Goal: Task Accomplishment & Management: Manage account settings

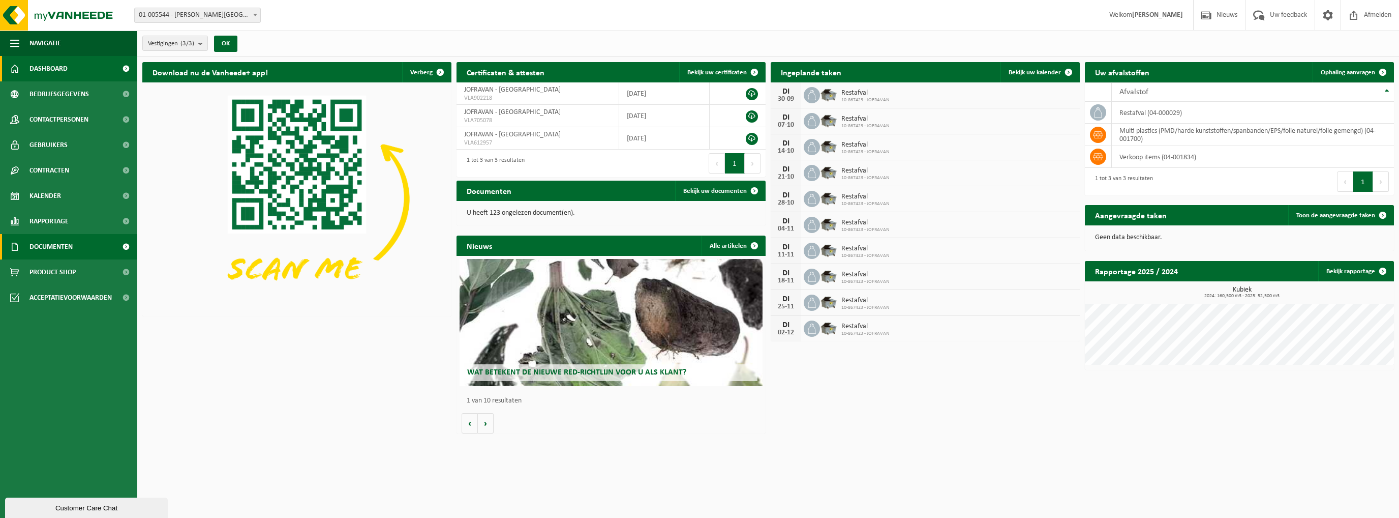
click at [58, 247] on span "Documenten" at bounding box center [50, 246] width 43 height 25
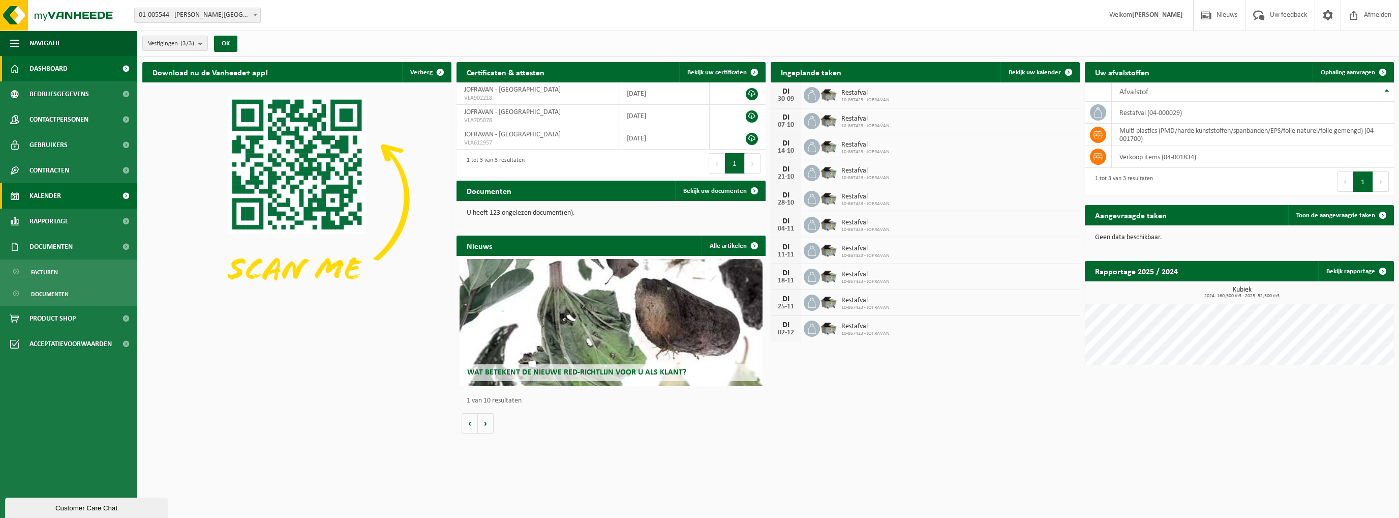
click at [51, 193] on span "Kalender" at bounding box center [45, 195] width 32 height 25
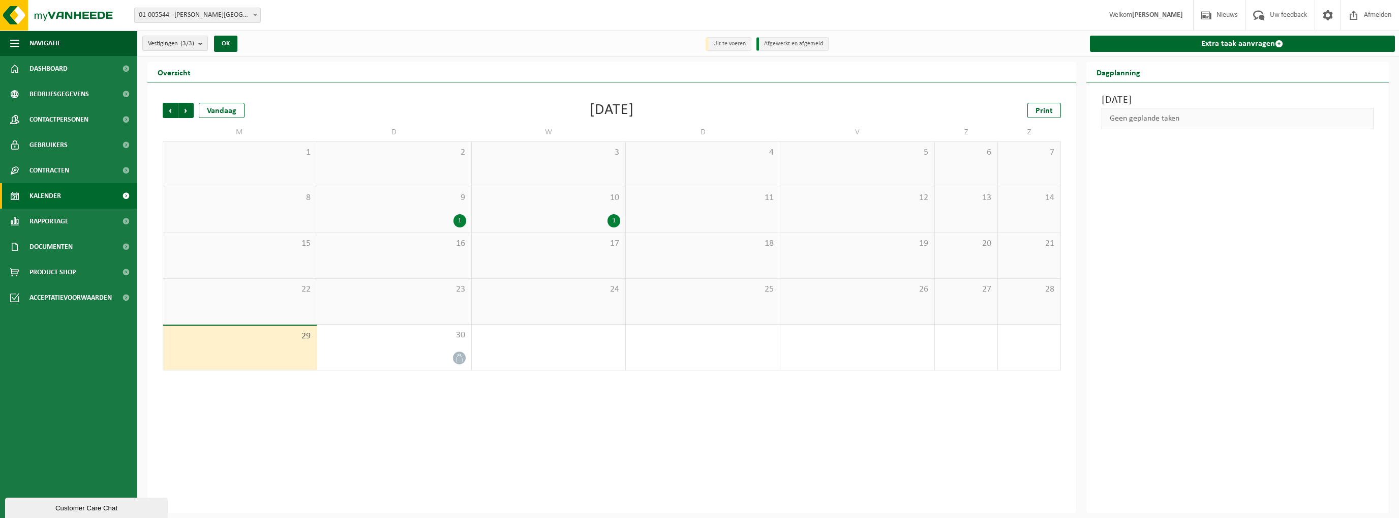
click at [428, 217] on div "1" at bounding box center [394, 220] width 144 height 13
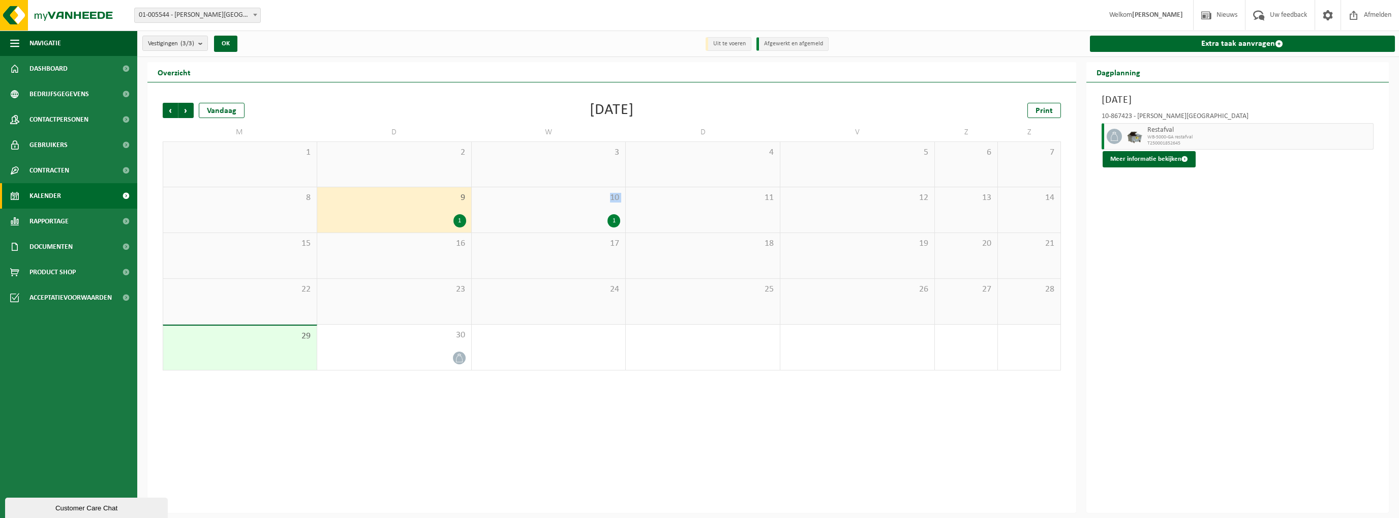
click at [553, 208] on div "10 1" at bounding box center [549, 209] width 154 height 45
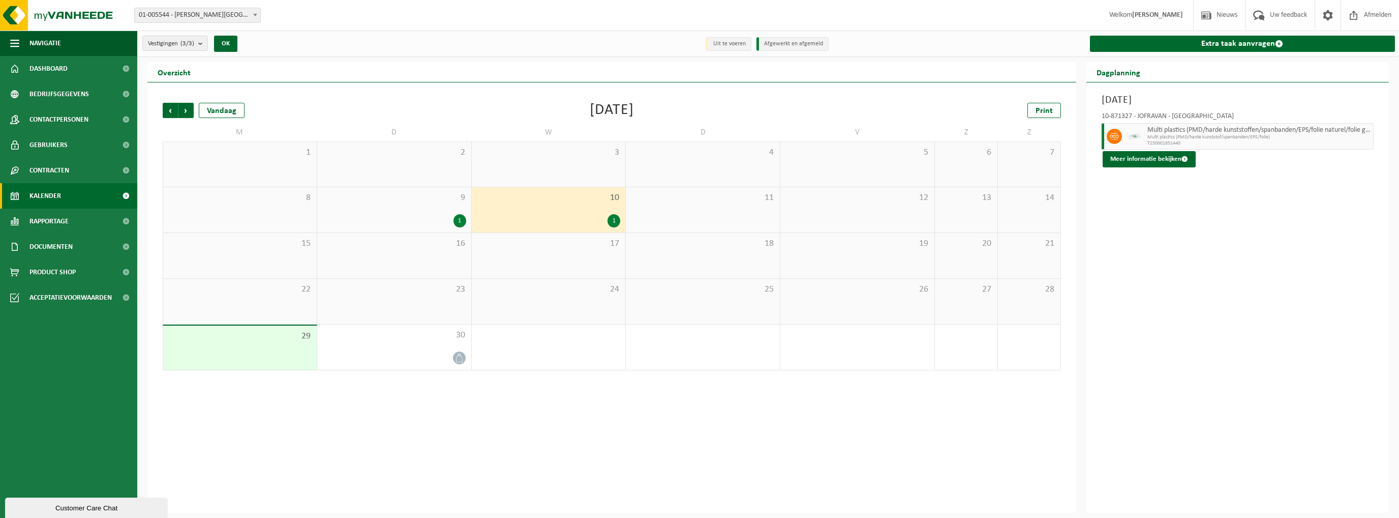
click at [380, 217] on div "1" at bounding box center [394, 220] width 144 height 13
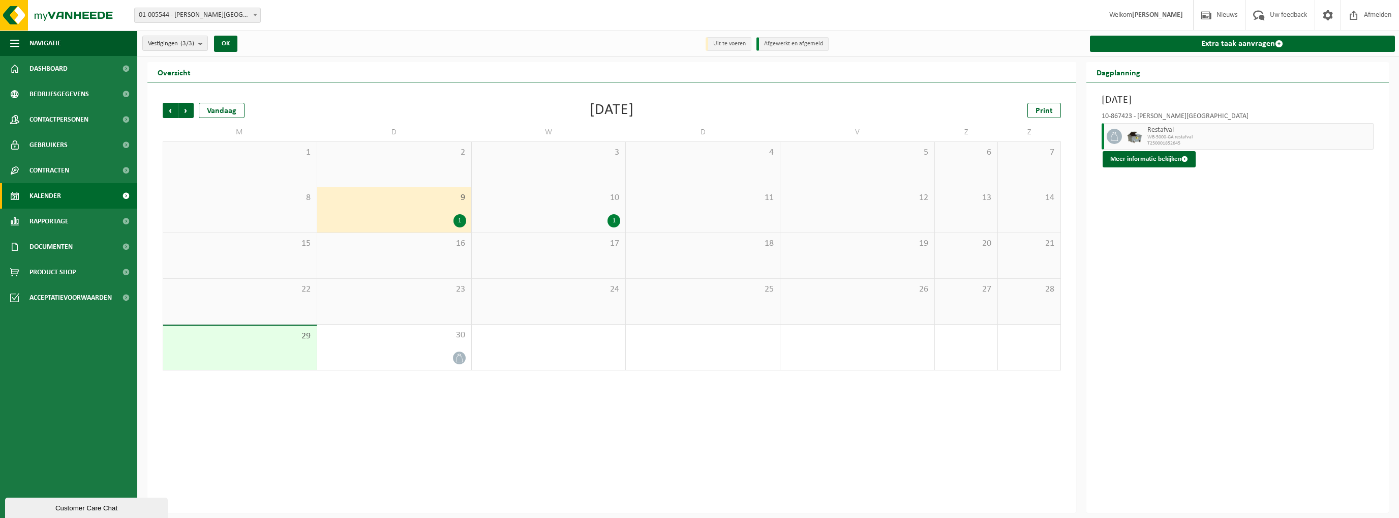
click at [372, 253] on div "16" at bounding box center [394, 255] width 154 height 45
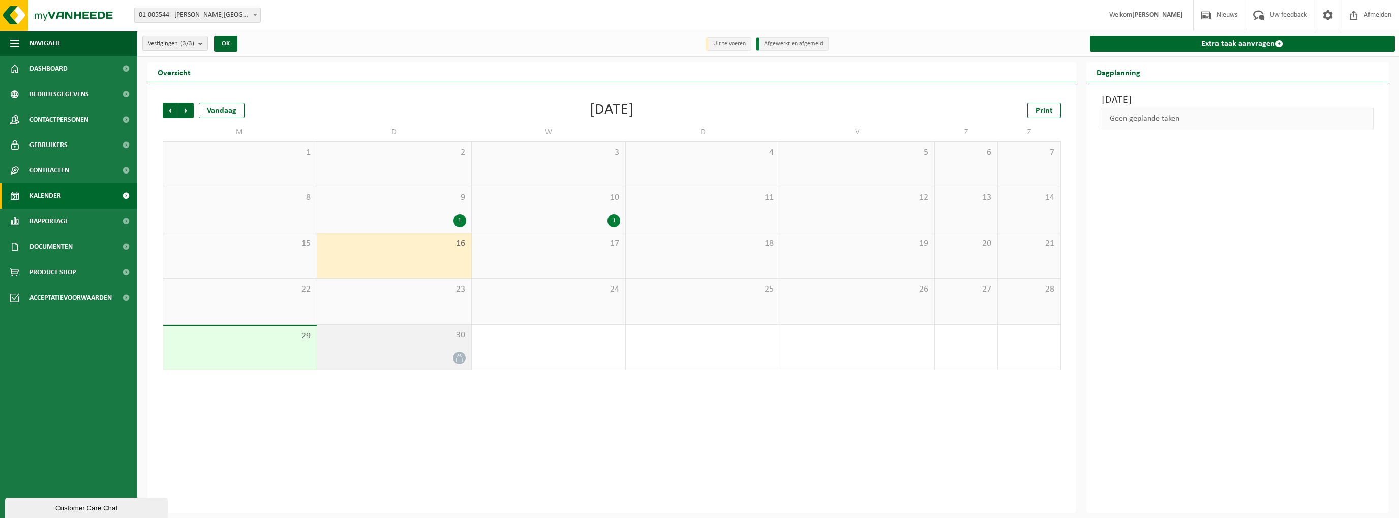
click at [386, 350] on div "30" at bounding box center [394, 346] width 154 height 45
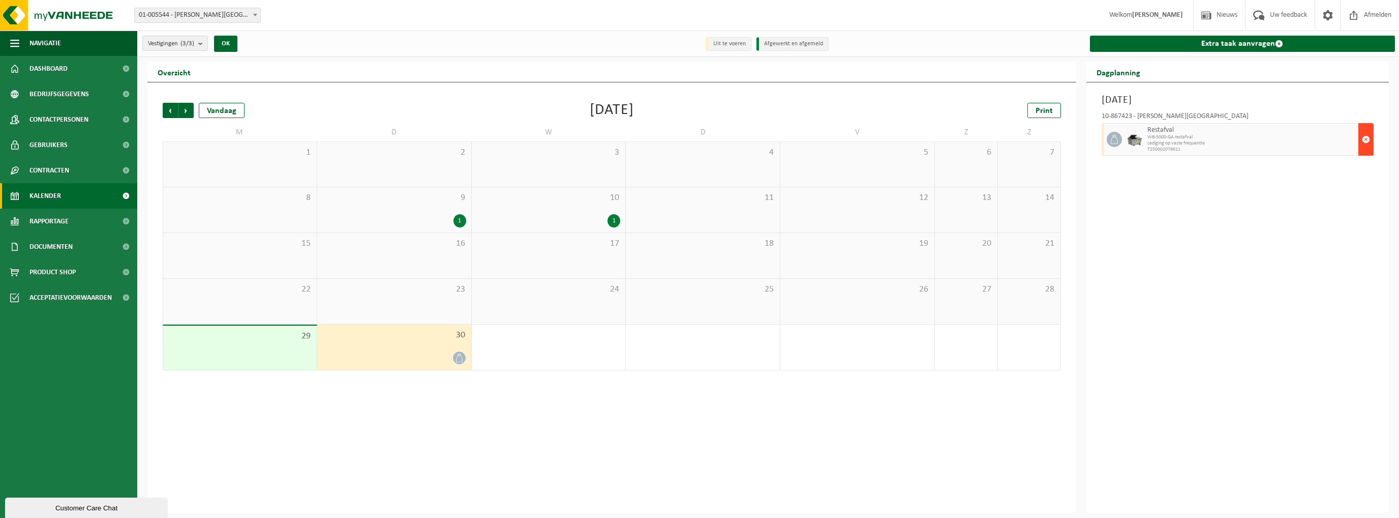
click at [1365, 138] on span "button" at bounding box center [1366, 139] width 8 height 20
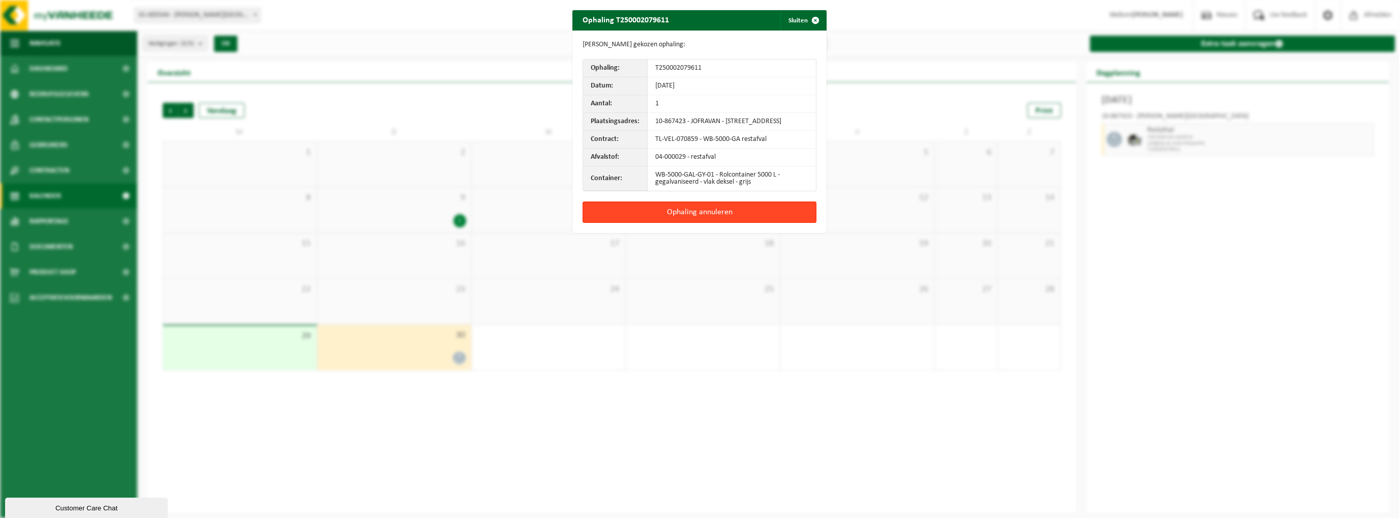
click at [763, 223] on button "Ophaling annuleren" at bounding box center [700, 211] width 234 height 21
